Goal: Transaction & Acquisition: Purchase product/service

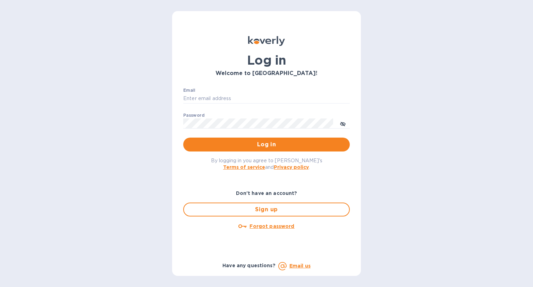
click at [292, 107] on p "​" at bounding box center [266, 108] width 167 height 8
click at [289, 92] on div "Email ​" at bounding box center [266, 100] width 167 height 25
click at [237, 92] on div "Email ​" at bounding box center [266, 100] width 167 height 25
click at [237, 97] on input "Email" at bounding box center [266, 98] width 167 height 10
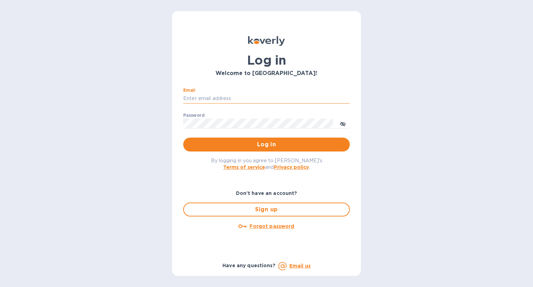
click at [237, 97] on input "Email" at bounding box center [266, 98] width 167 height 10
drag, startPoint x: 269, startPoint y: 97, endPoint x: 203, endPoint y: 101, distance: 66.1
click at [203, 101] on input "jessica@localissacramento.com" at bounding box center [266, 98] width 167 height 10
type input "jessica@betty-wine.com"
click at [390, 202] on div "Log in Welcome to Koverly! Email jessica@betty-wine.com ​ Password ​ Log in By …" at bounding box center [266, 143] width 533 height 287
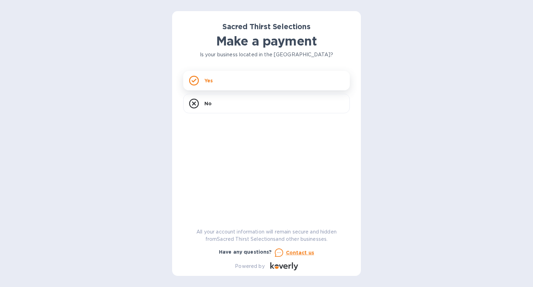
click at [273, 90] on div "Yes" at bounding box center [266, 80] width 167 height 19
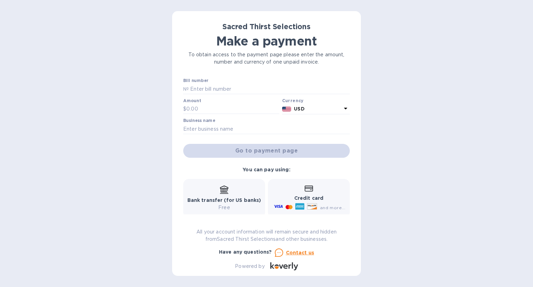
click at [271, 82] on div "Bill number №" at bounding box center [266, 86] width 167 height 16
click at [271, 85] on input "text" at bounding box center [269, 89] width 161 height 10
click at [196, 93] on input "text" at bounding box center [269, 89] width 161 height 10
type input "52908"
click at [197, 112] on input "text" at bounding box center [232, 109] width 93 height 10
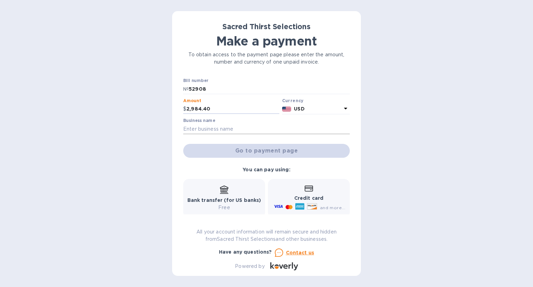
type input "2,984.40"
click at [238, 131] on input "text" at bounding box center [266, 129] width 167 height 10
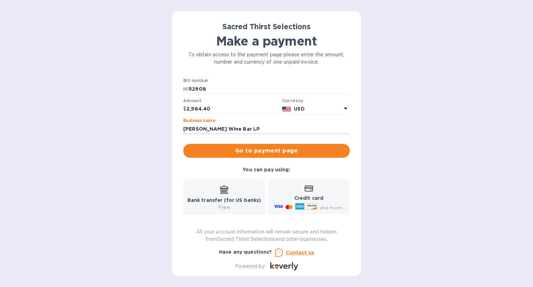
type input "[PERSON_NAME] Wine Bar LP"
click at [245, 145] on button "Go to payment page" at bounding box center [266, 151] width 167 height 14
